Goal: Entertainment & Leisure: Consume media (video, audio)

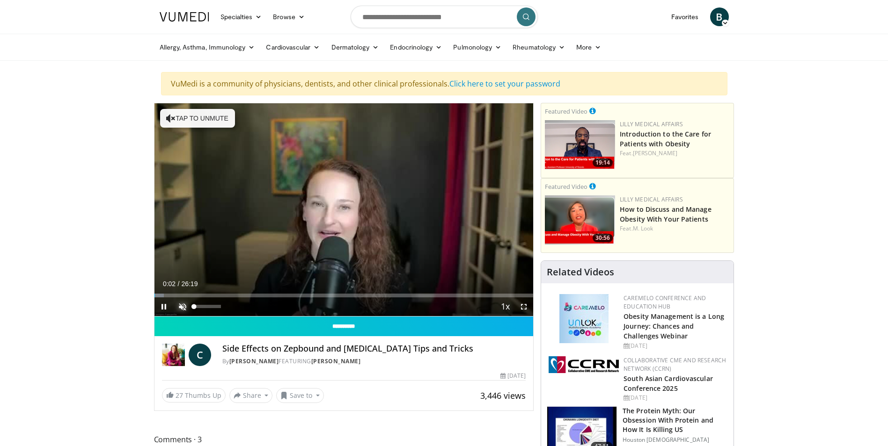
click at [182, 307] on span "Video Player" at bounding box center [182, 307] width 19 height 19
drag, startPoint x: 222, startPoint y: 306, endPoint x: 199, endPoint y: 308, distance: 22.6
click at [199, 308] on div "Volume Level" at bounding box center [196, 306] width 5 height 3
click at [201, 308] on div "Volume Level" at bounding box center [197, 306] width 7 height 3
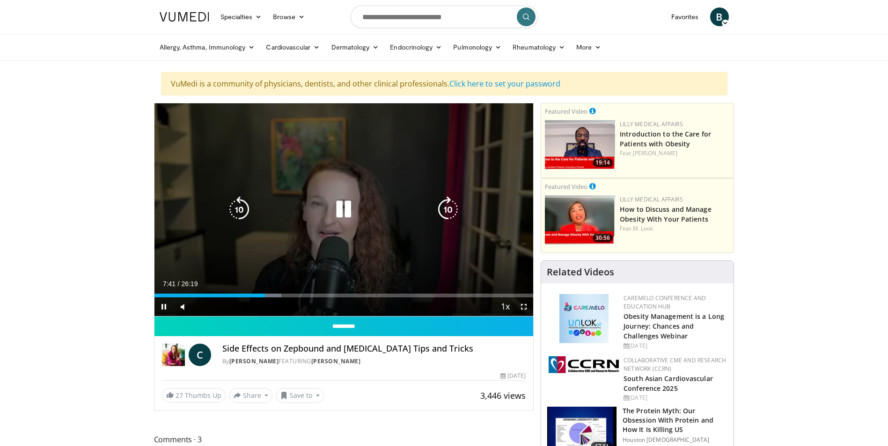
click at [348, 204] on icon "Video Player" at bounding box center [343, 210] width 26 height 26
click at [348, 209] on icon "Video Player" at bounding box center [343, 210] width 26 height 26
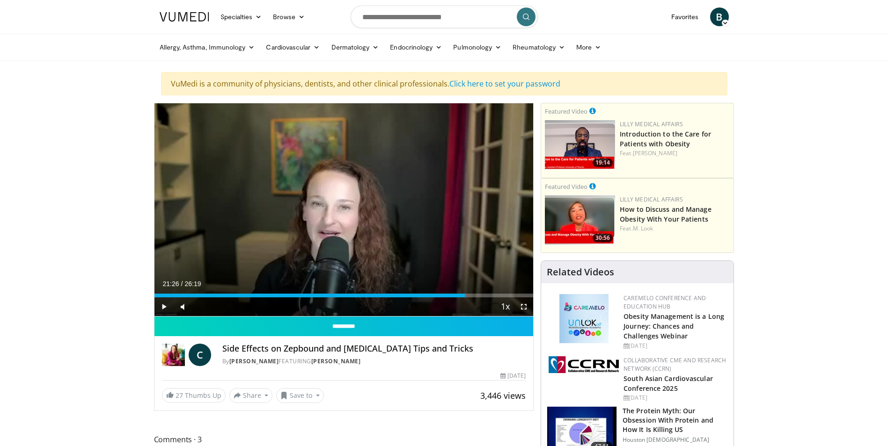
drag, startPoint x: 517, startPoint y: 292, endPoint x: 463, endPoint y: 300, distance: 54.4
click at [463, 300] on div "Current Time 21:26 / Duration 26:19 Play Skip Backward Skip Forward Mute 100% L…" at bounding box center [343, 307] width 379 height 19
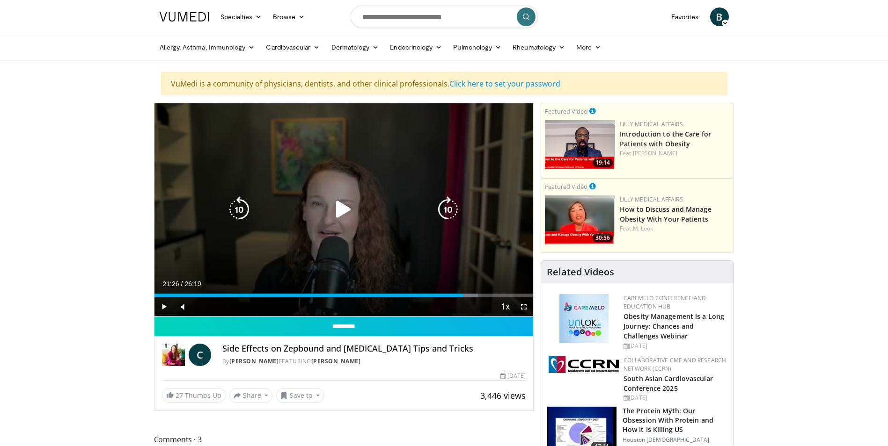
click at [363, 232] on div "10 seconds Tap to unmute" at bounding box center [343, 209] width 379 height 213
click at [327, 214] on div "Video Player" at bounding box center [343, 209] width 227 height 19
click at [345, 211] on icon "Video Player" at bounding box center [343, 210] width 26 height 26
